Goal: Information Seeking & Learning: Learn about a topic

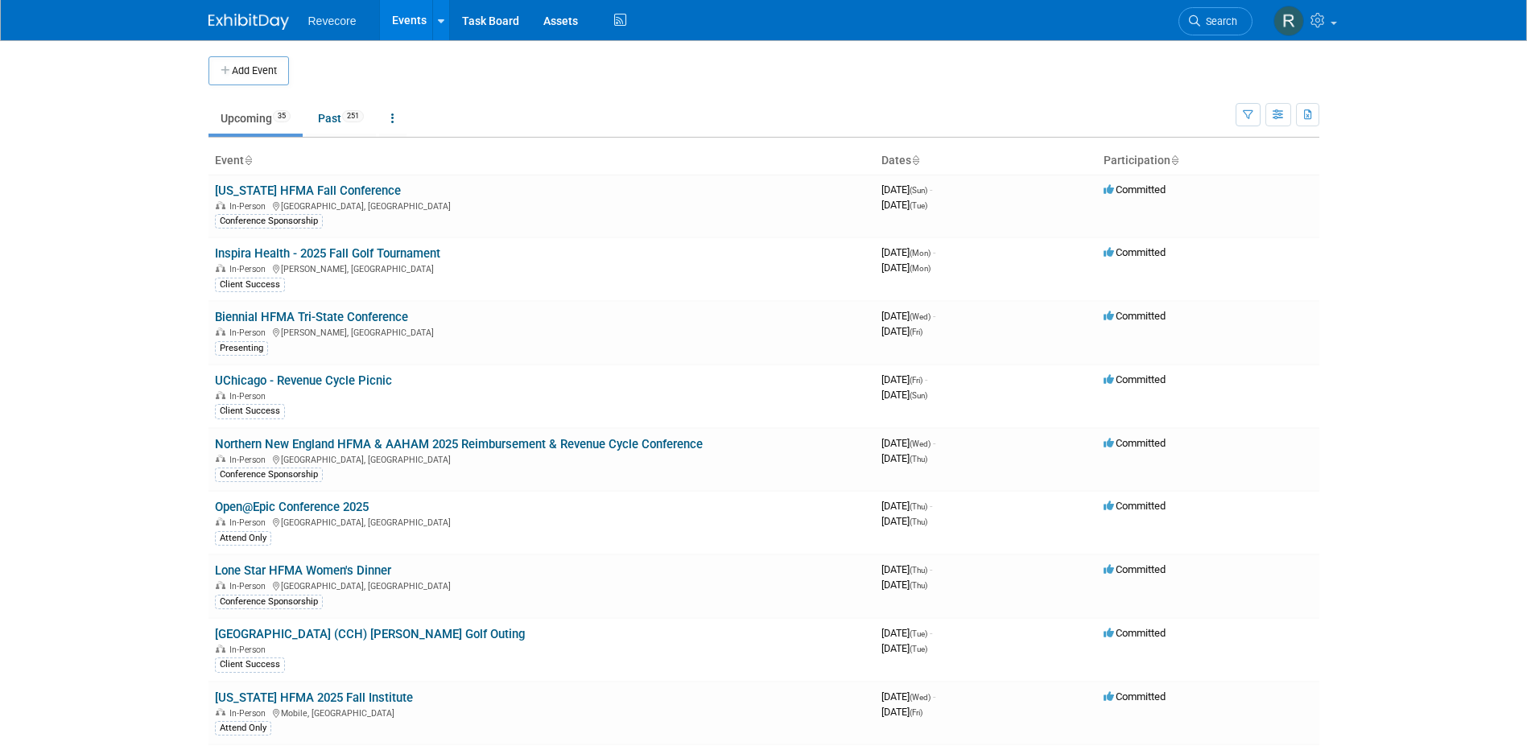
click at [347, 319] on link "Biennial HFMA Tri-State Conference" at bounding box center [311, 317] width 193 height 14
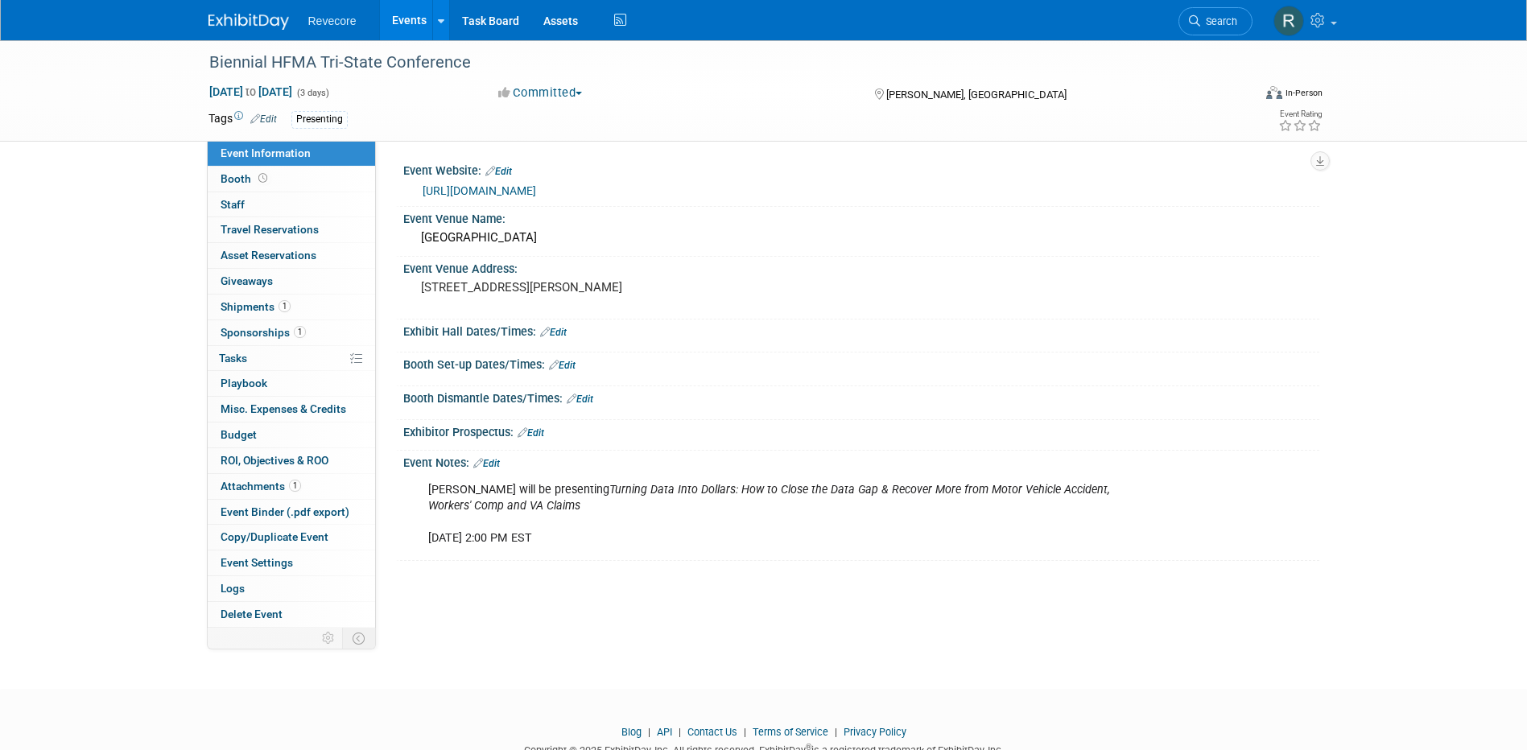
click at [536, 184] on link "https://web.cvent.com/event/d74bce06-be99-4a81-bd28-fe4cc4ad8d92/summary" at bounding box center [480, 190] width 114 height 13
click at [283, 318] on link "1 Shipments 1" at bounding box center [291, 307] width 167 height 25
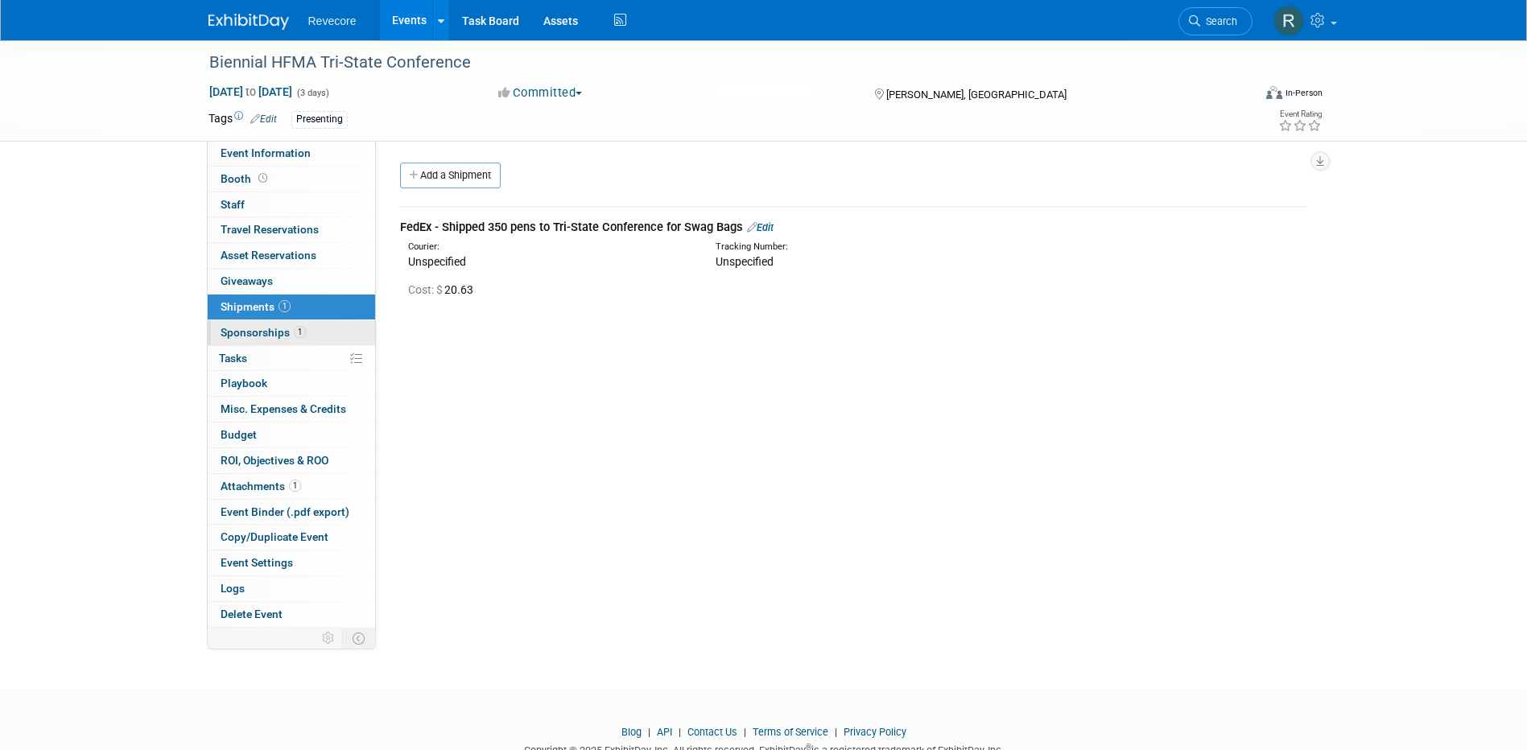
click at [277, 329] on span "Sponsorships 1" at bounding box center [263, 332] width 85 height 13
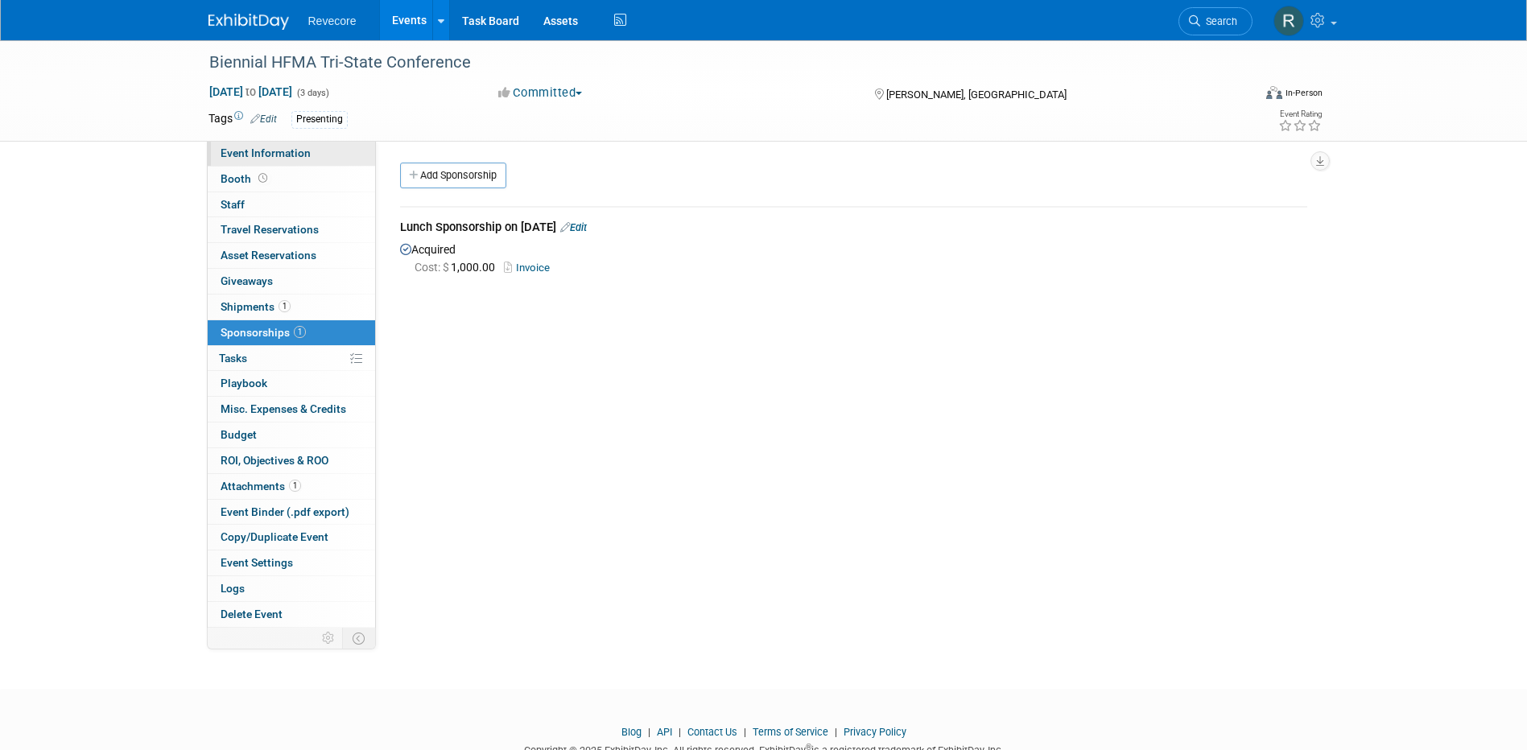
click at [287, 154] on span "Event Information" at bounding box center [266, 153] width 90 height 13
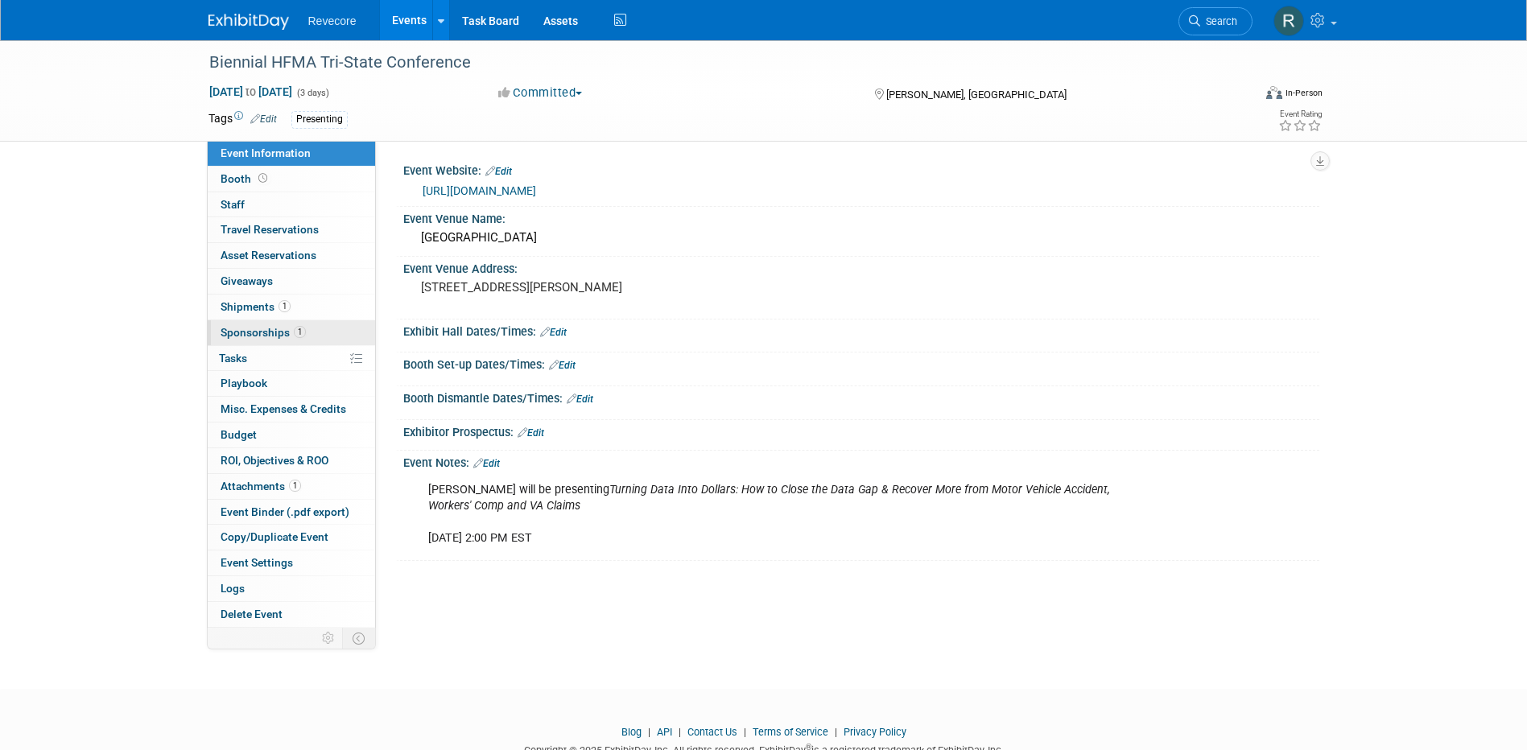
click at [288, 336] on span "Sponsorships 1" at bounding box center [263, 332] width 85 height 13
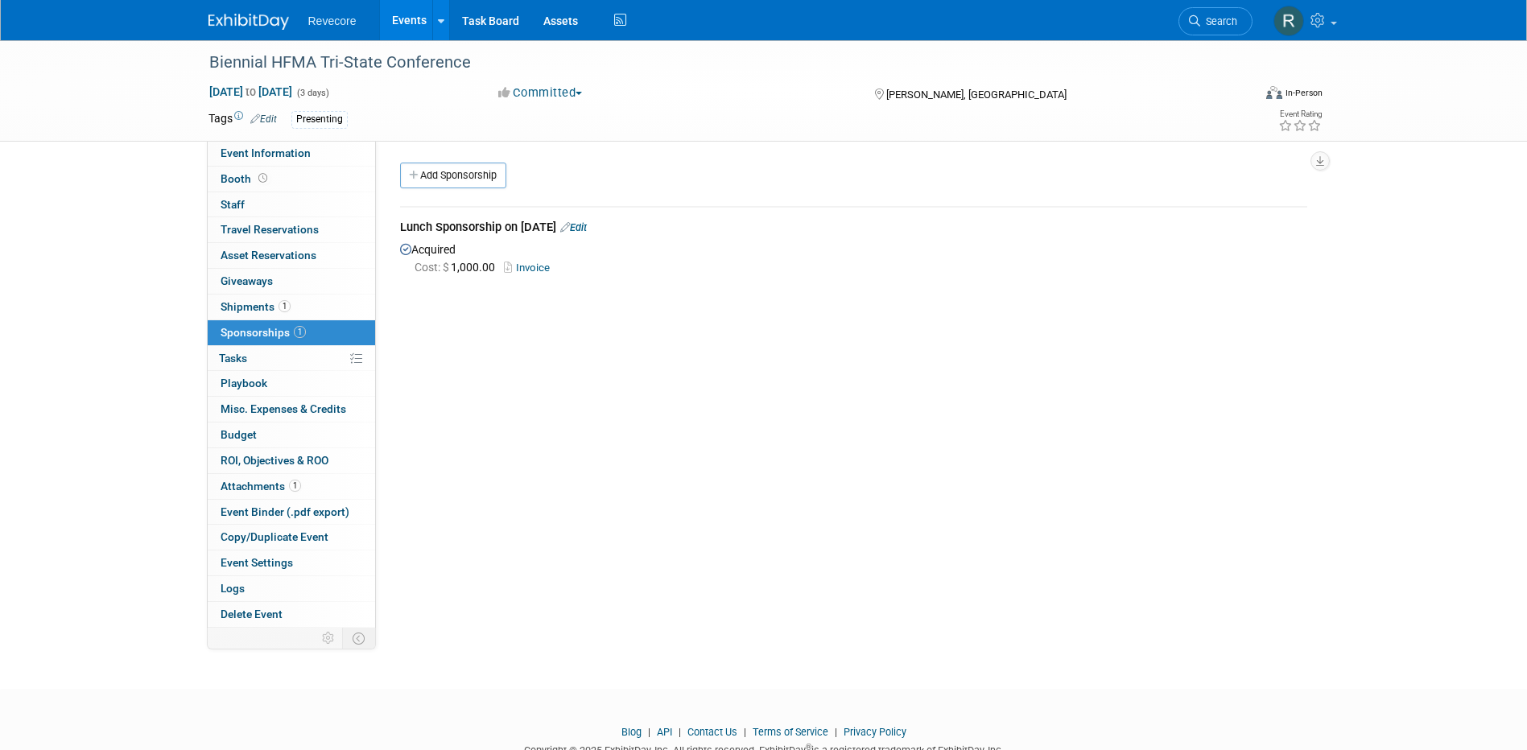
click at [529, 264] on link "Invoice" at bounding box center [530, 268] width 52 height 12
click at [314, 147] on link "Event Information" at bounding box center [291, 153] width 167 height 25
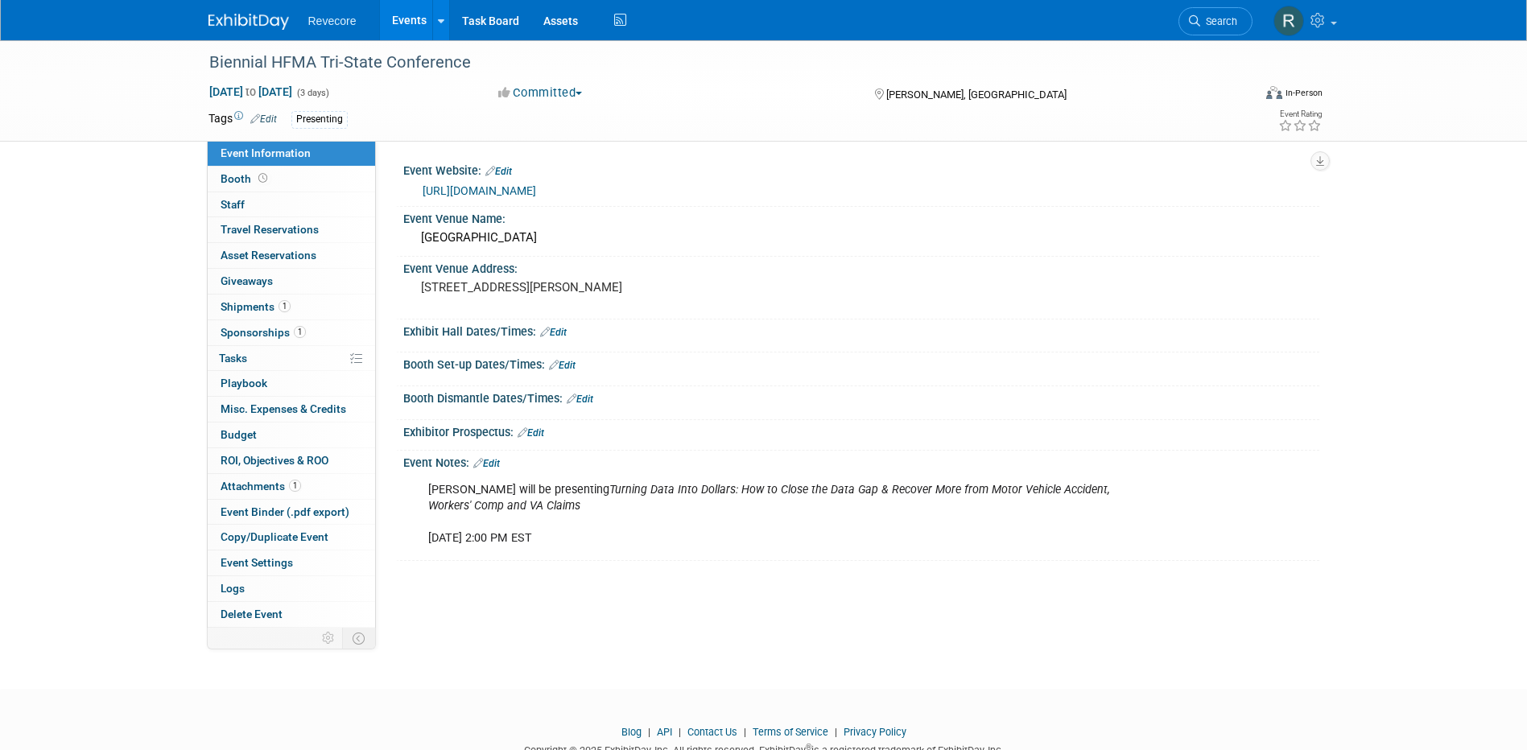
click at [536, 189] on link "https://web.cvent.com/event/d74bce06-be99-4a81-bd28-fe4cc4ad8d92/summary" at bounding box center [480, 190] width 114 height 13
click at [413, 23] on link "Events" at bounding box center [409, 20] width 59 height 40
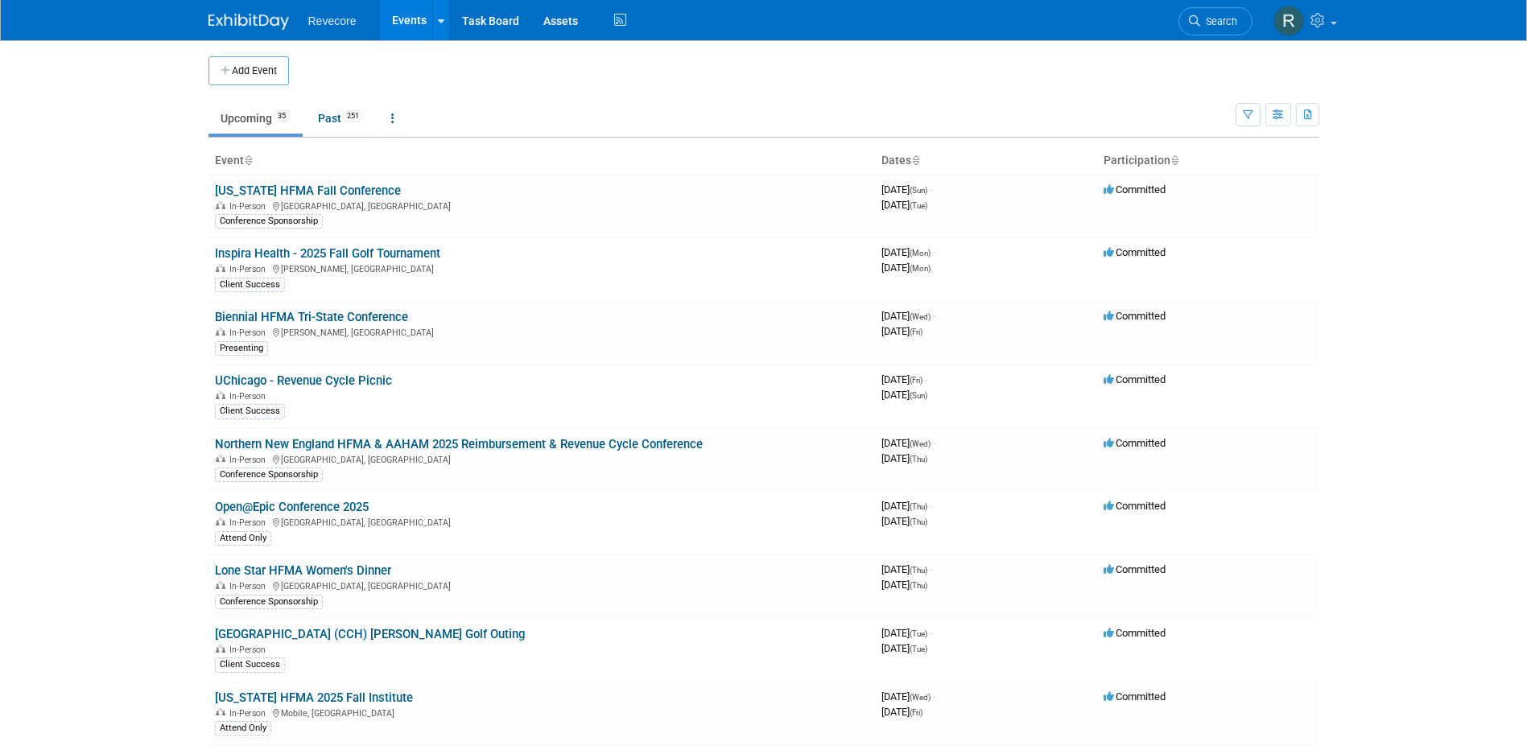
click at [118, 401] on body "Revecore Events Add Event Bulk Upload Events Shareable Event Boards Recently Vi…" at bounding box center [763, 375] width 1527 height 750
click at [304, 572] on link "Lone Star HFMA Women's Dinner" at bounding box center [303, 571] width 176 height 14
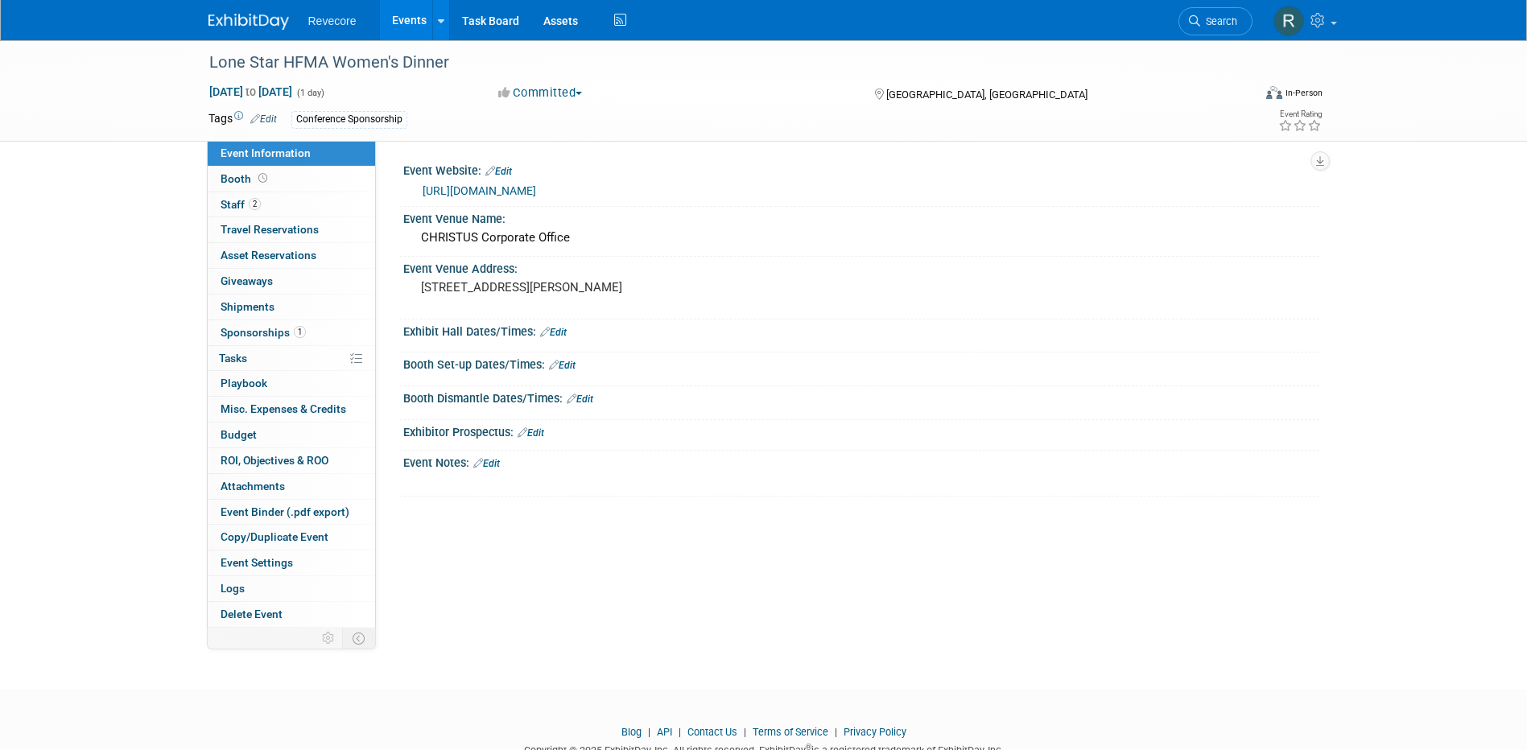
click at [536, 184] on link "https://web.cvent.com/event/9f32e7ae-524f-44e6-8890-25219159b397/summary" at bounding box center [480, 190] width 114 height 13
